Goal: Task Accomplishment & Management: Use online tool/utility

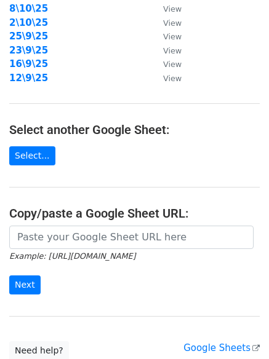
scroll to position [213, 0]
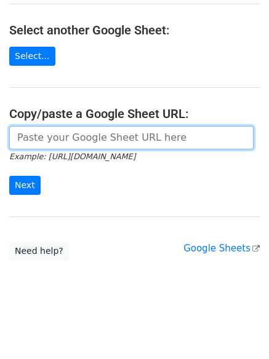
click at [105, 139] on input "url" at bounding box center [131, 137] width 244 height 23
paste input "https://docs.google.com/spreadsheets/d/1ZUF13dInh7AMlgGGxgTbBjO6LQd8knivrHqWZ4o…"
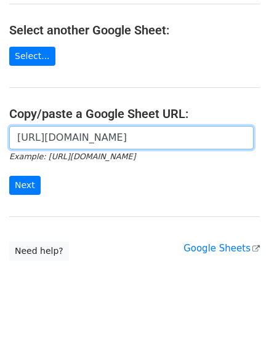
scroll to position [0, 272]
type input "https://docs.google.com/spreadsheets/d/1ZUF13dInh7AMlgGGxgTbBjO6LQd8knivrHqWZ4o…"
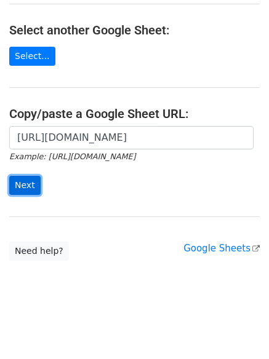
click at [22, 189] on input "Next" at bounding box center [24, 185] width 31 height 19
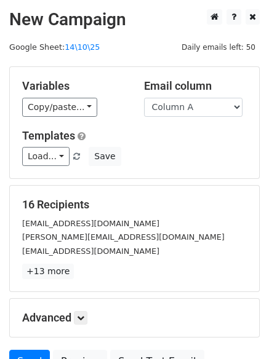
click at [57, 96] on div "Variables Copy/paste... {{Column A}} {{Column B}}" at bounding box center [74, 98] width 122 height 38
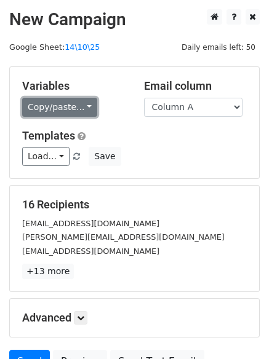
click at [55, 108] on link "Copy/paste..." at bounding box center [59, 107] width 75 height 19
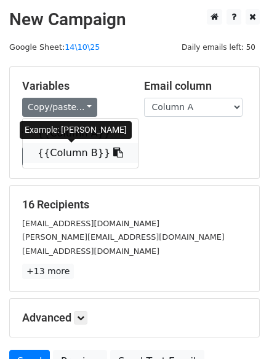
click at [52, 153] on link "{{Column B}}" at bounding box center [80, 153] width 115 height 20
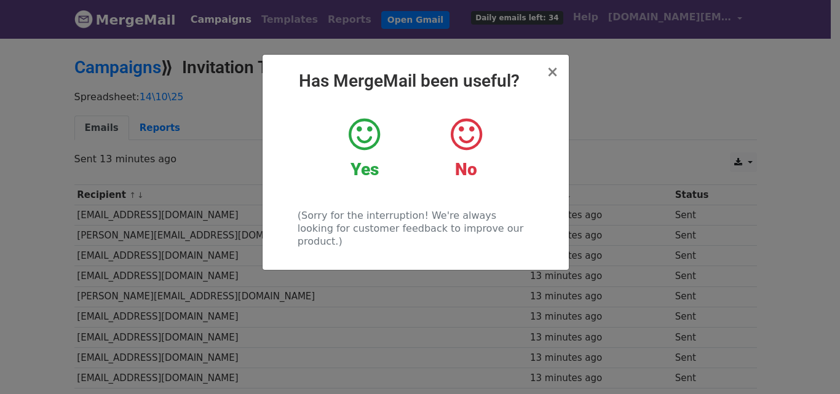
click at [609, 132] on div "× Has MergeMail been useful? Yes No (Sorry for the interruption! We're always l…" at bounding box center [420, 215] width 840 height 357
